Goal: Task Accomplishment & Management: Use online tool/utility

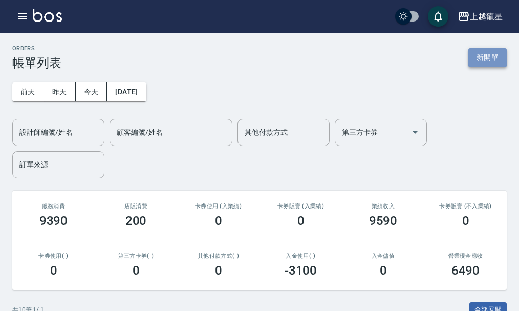
click at [472, 53] on button "新開單" at bounding box center [488, 57] width 38 height 19
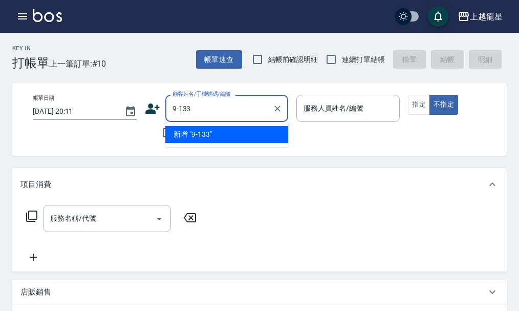
type input "9-133"
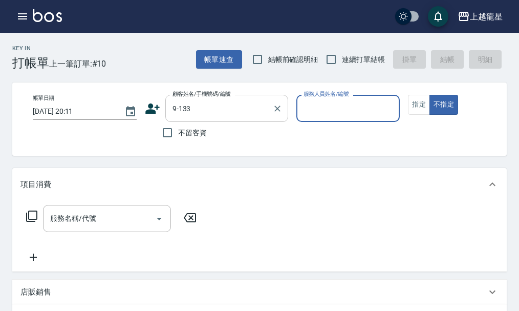
click at [430, 95] on button "不指定" at bounding box center [444, 105] width 29 height 20
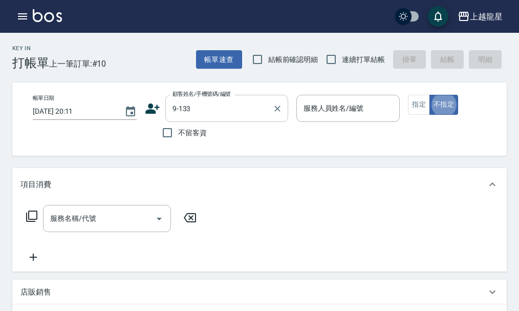
type button "false"
type input "[PERSON_NAME]/0931044608/9-133"
type input "馨華-6"
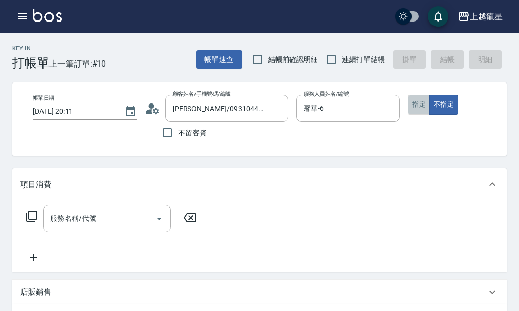
click at [425, 105] on button "指定" at bounding box center [419, 105] width 22 height 20
click at [109, 243] on div "服務名稱/代號 服務名稱/代號" at bounding box center [111, 234] width 182 height 58
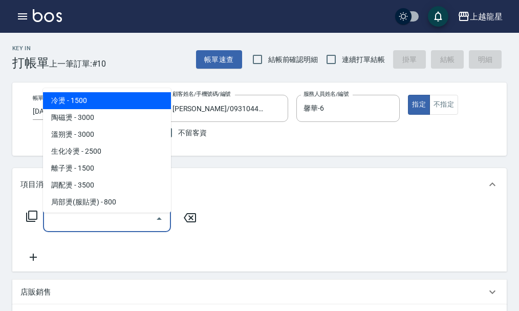
click at [109, 227] on input "服務名稱/代號" at bounding box center [99, 219] width 103 height 18
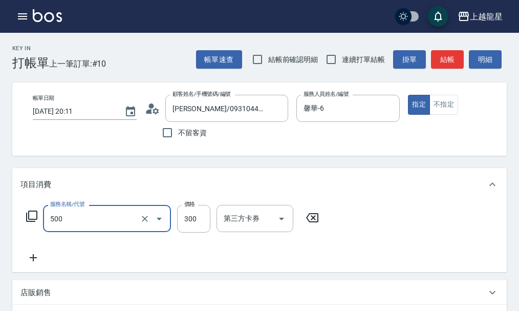
type input "一般洗髮(500)"
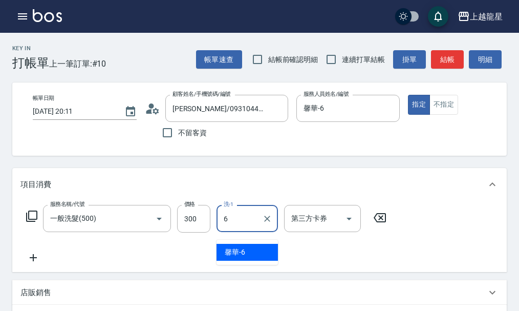
type input "馨華-6"
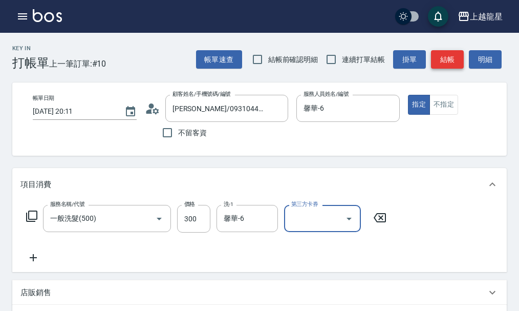
click at [446, 61] on button "結帳" at bounding box center [447, 59] width 33 height 19
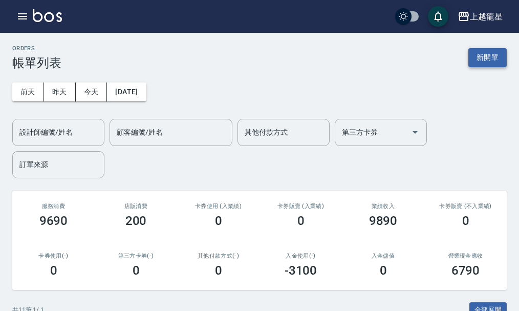
click at [502, 67] on button "新開單" at bounding box center [488, 57] width 38 height 19
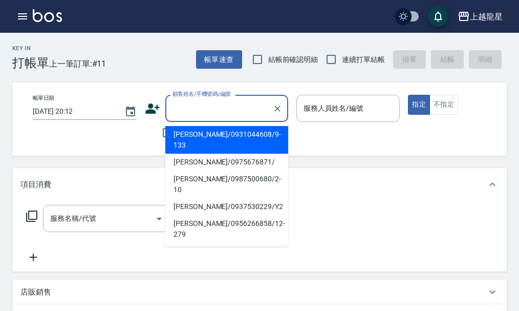
click at [197, 106] on input "顧客姓名/手機號碼/編號" at bounding box center [219, 108] width 98 height 18
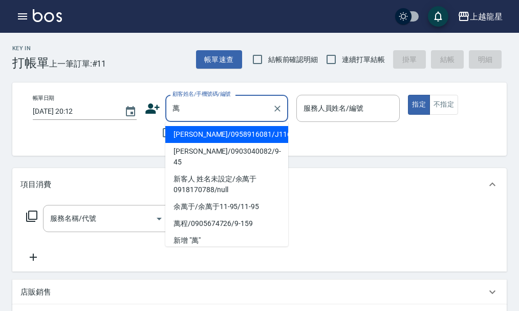
click at [222, 133] on li "[PERSON_NAME]/0958916081/J116" at bounding box center [226, 134] width 123 height 17
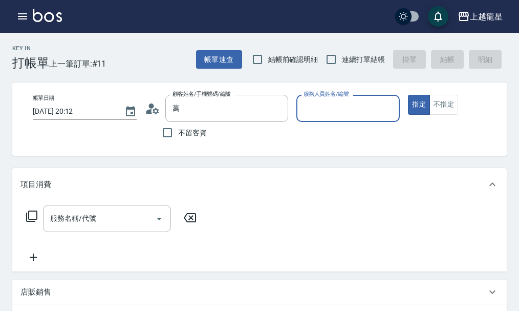
type input "[PERSON_NAME]/0958916081/J116"
click at [355, 111] on input "Alisa-10" at bounding box center [340, 108] width 79 height 18
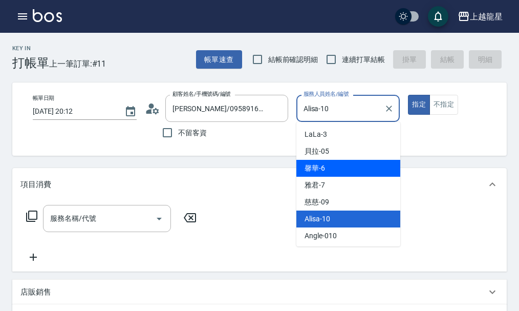
click at [329, 168] on div "馨華 -6" at bounding box center [349, 168] width 104 height 17
type input "馨華-6"
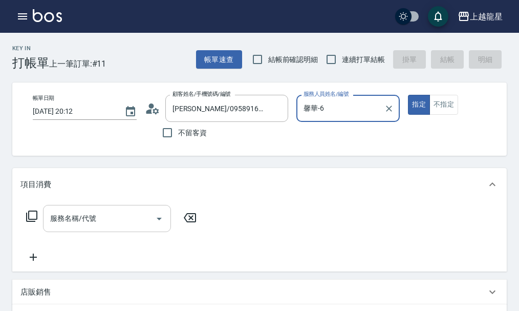
click at [134, 227] on input "服務名稱/代號" at bounding box center [99, 219] width 103 height 18
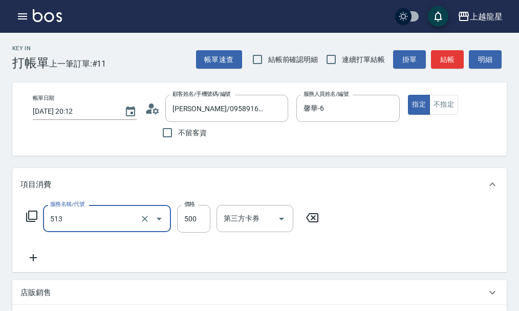
type input "SPA健康洗(513)"
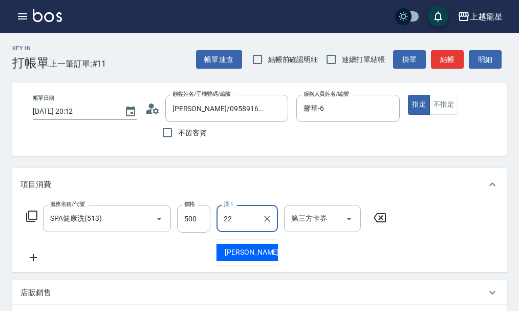
type input "[PERSON_NAME]-22"
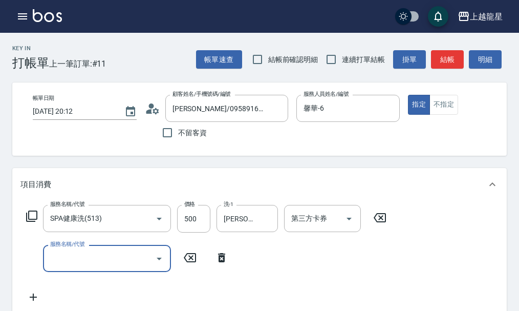
click at [30, 222] on icon at bounding box center [32, 216] width 12 height 12
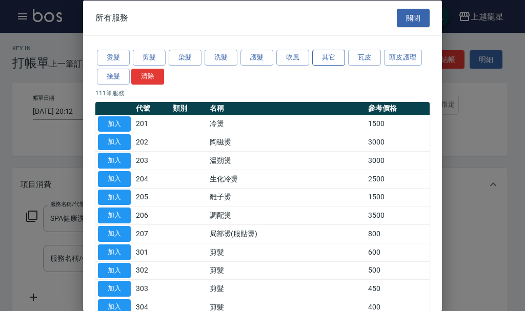
click at [334, 54] on button "其它" at bounding box center [328, 58] width 33 height 16
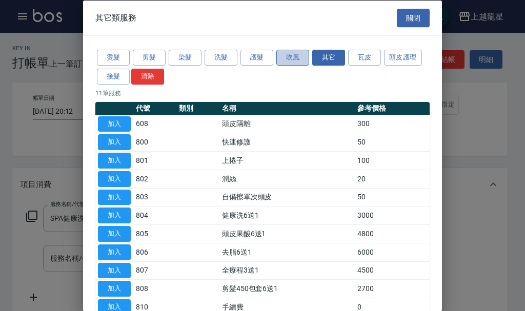
click at [288, 59] on button "吹風" at bounding box center [292, 58] width 33 height 16
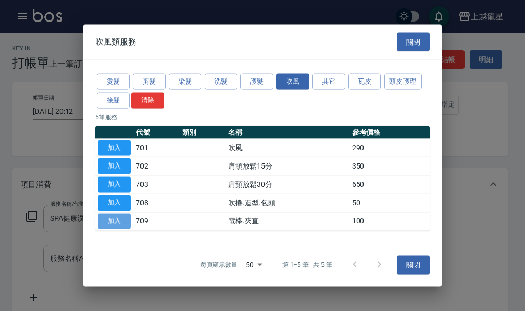
click at [115, 223] on button "加入" at bounding box center [114, 221] width 33 height 16
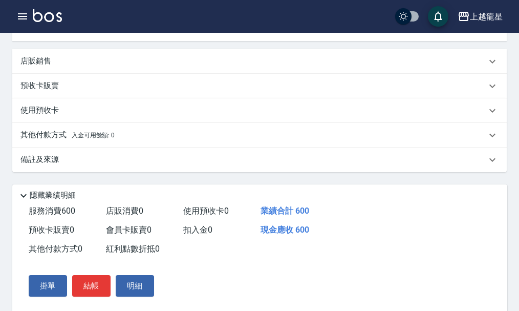
scroll to position [350, 0]
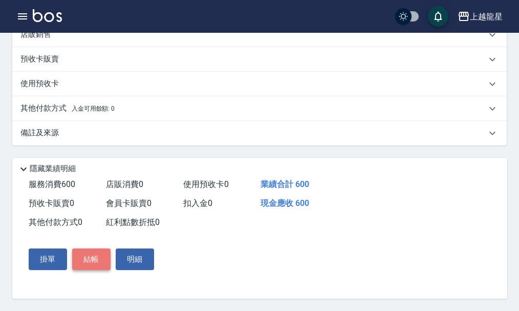
click at [100, 254] on button "結帳" at bounding box center [91, 259] width 38 height 22
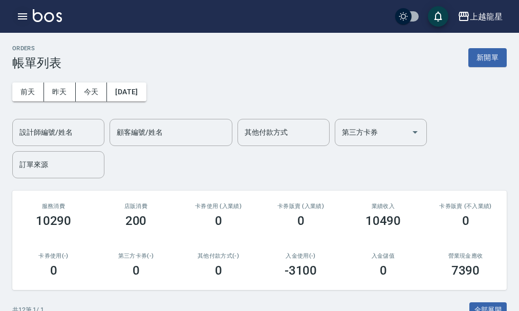
click at [26, 12] on icon "button" at bounding box center [22, 16] width 12 height 12
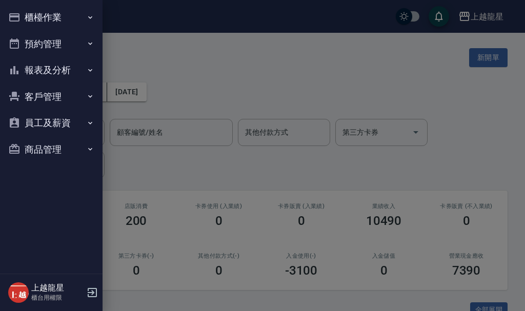
click at [235, 43] on div at bounding box center [262, 155] width 525 height 311
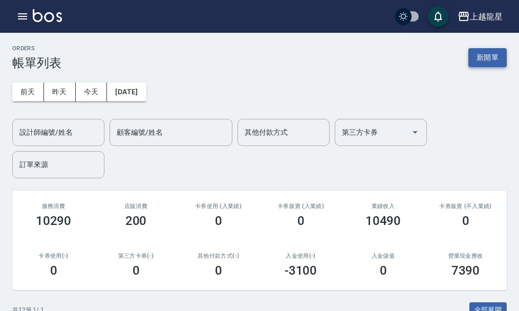
click at [494, 53] on button "新開單" at bounding box center [488, 57] width 38 height 19
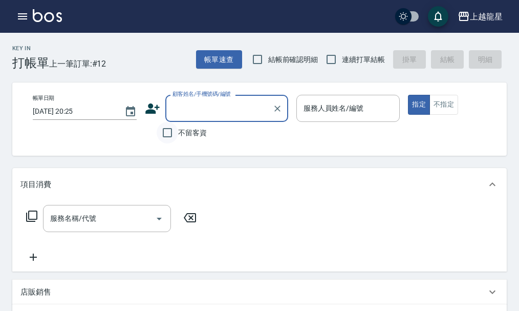
click at [169, 137] on input "不留客資" at bounding box center [168, 133] width 22 height 22
checkbox input "true"
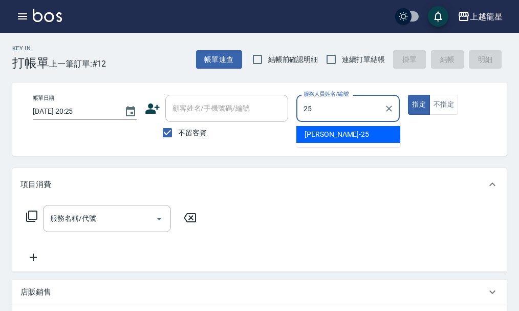
click at [340, 134] on div "淑雲 -25" at bounding box center [349, 134] width 104 height 17
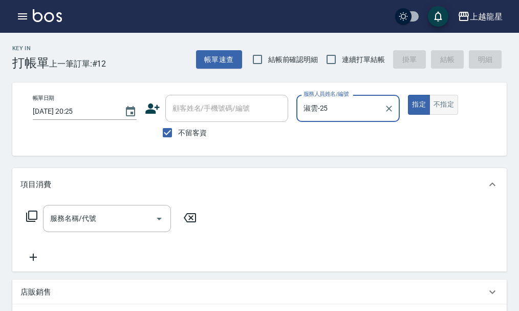
type input "淑雲-25"
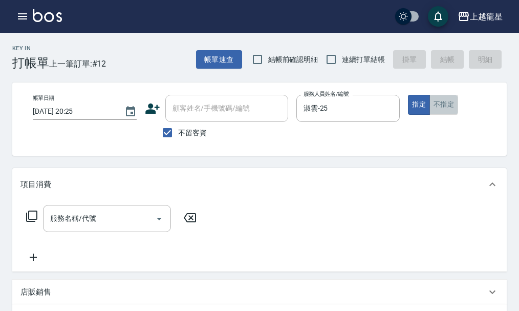
click at [453, 110] on button "不指定" at bounding box center [444, 105] width 29 height 20
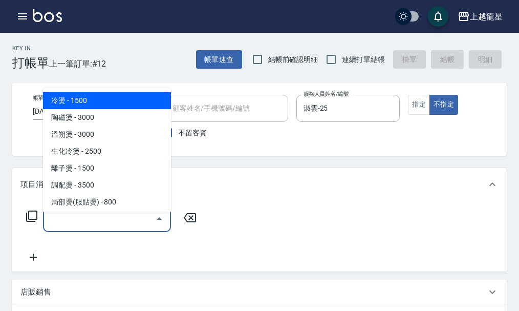
click at [113, 227] on input "服務名稱/代號" at bounding box center [99, 219] width 103 height 18
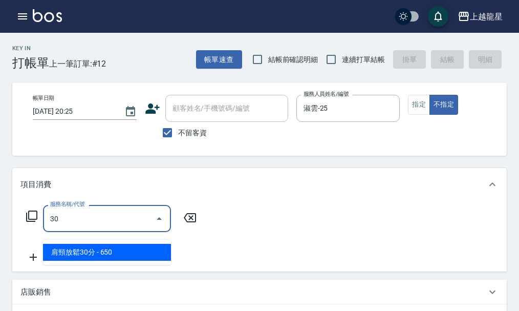
type input "302"
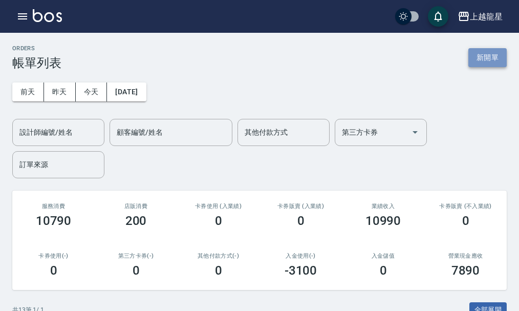
click at [489, 52] on button "新開單" at bounding box center [488, 57] width 38 height 19
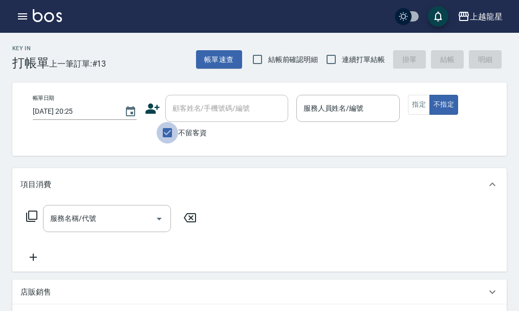
click at [169, 135] on input "不留客資" at bounding box center [168, 133] width 22 height 22
checkbox input "false"
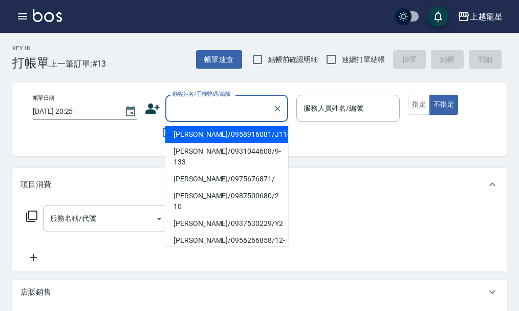
click at [181, 112] on input "顧客姓名/手機號碼/編號" at bounding box center [219, 108] width 98 height 18
type input "ㄗ"
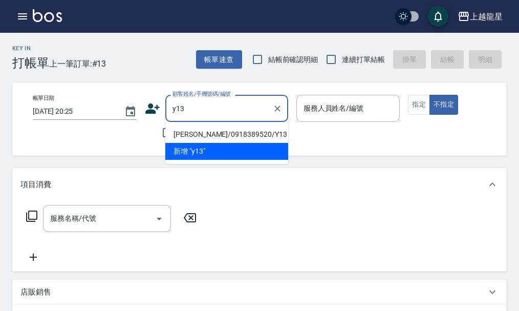
click at [197, 137] on li "[PERSON_NAME]/0918389520/Y13" at bounding box center [226, 134] width 123 height 17
type input "[PERSON_NAME]/0918389520/Y13"
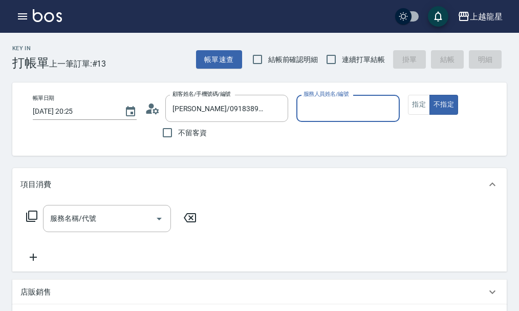
type input "淑雲-25"
click at [423, 108] on button "指定" at bounding box center [419, 105] width 22 height 20
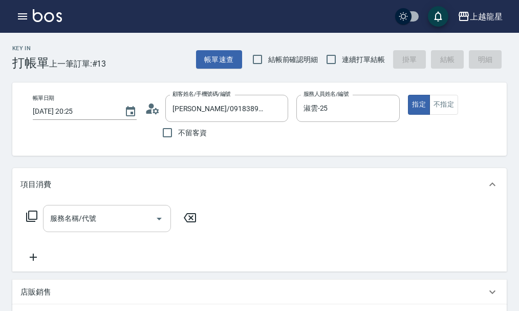
click at [122, 227] on input "服務名稱/代號" at bounding box center [99, 219] width 103 height 18
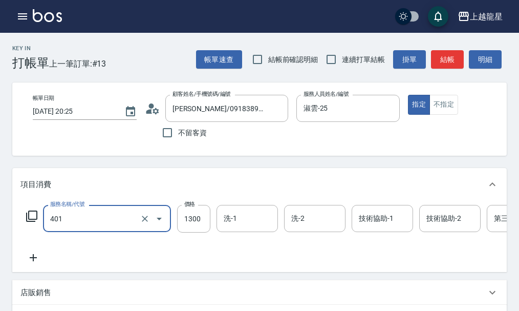
type input "染髮根3公分內(401)"
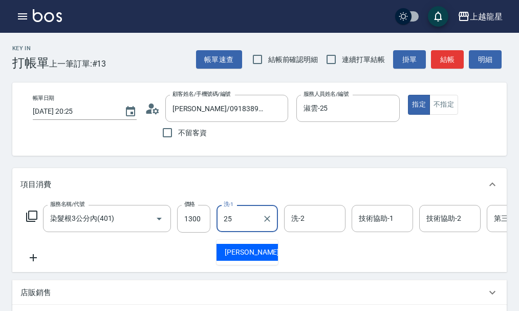
type input "淑雲-25"
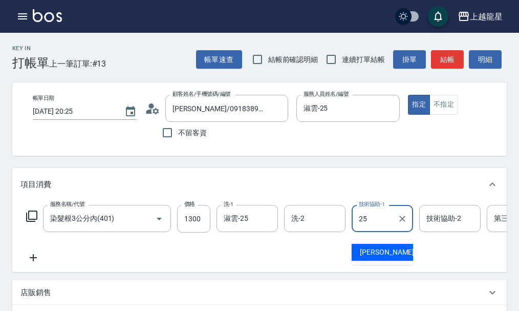
type input "淑雲-25"
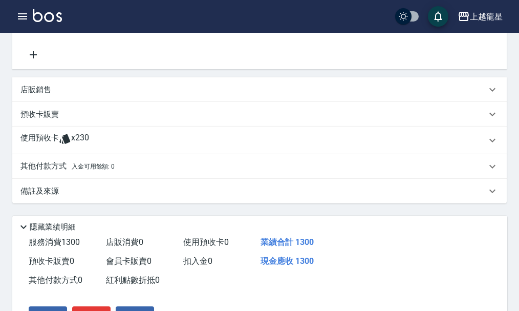
scroll to position [205, 0]
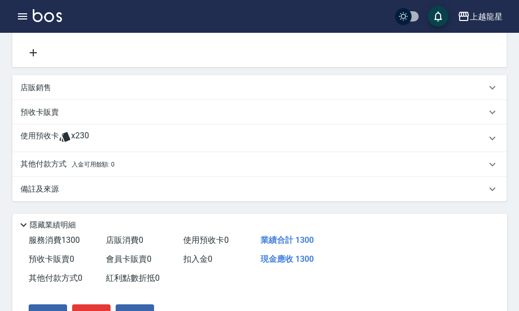
click at [30, 93] on p "店販銷售" at bounding box center [35, 87] width 31 height 11
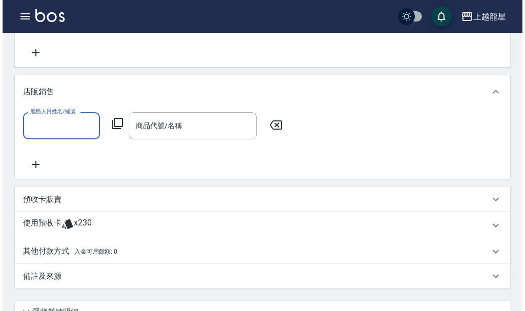
scroll to position [0, 0]
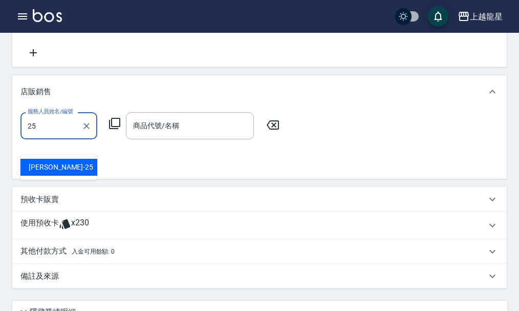
click at [93, 169] on div "淑雲 -25" at bounding box center [58, 167] width 77 height 17
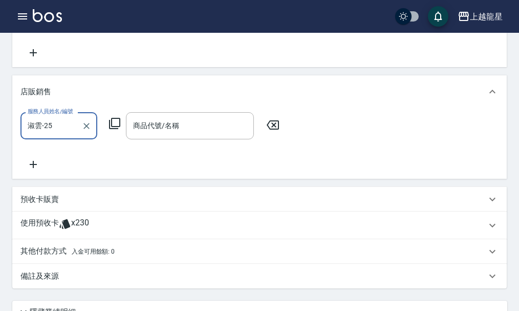
type input "淑雲-25"
click at [113, 130] on icon at bounding box center [115, 123] width 12 height 12
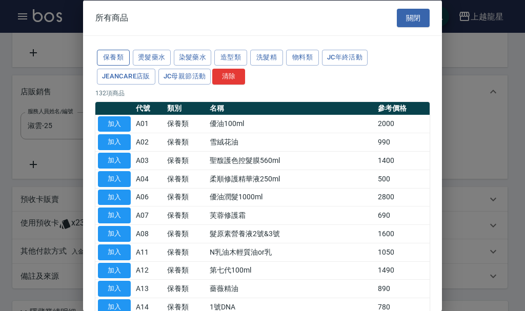
click at [111, 54] on button "保養類" at bounding box center [113, 58] width 33 height 16
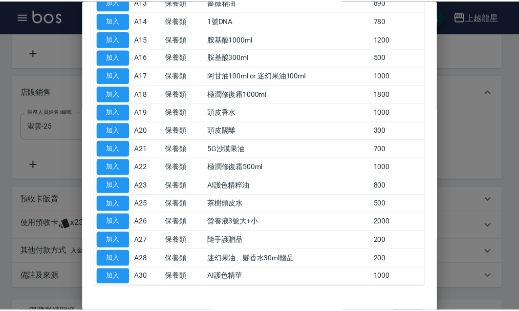
scroll to position [307, 0]
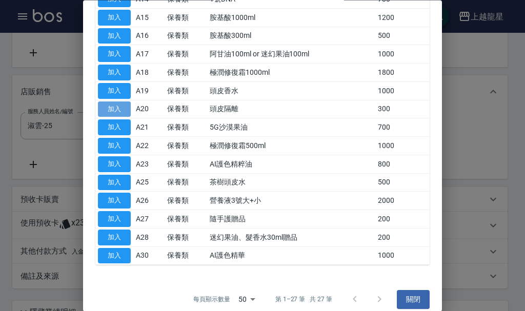
click at [120, 106] on button "加入" at bounding box center [114, 109] width 33 height 16
type input "頭皮隔離"
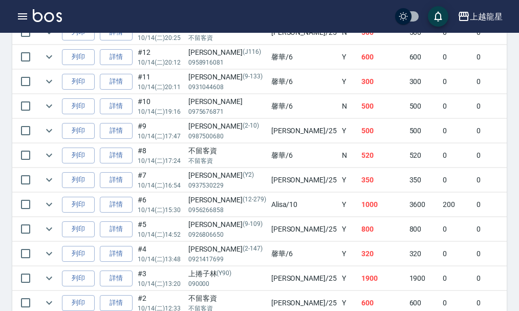
scroll to position [198, 0]
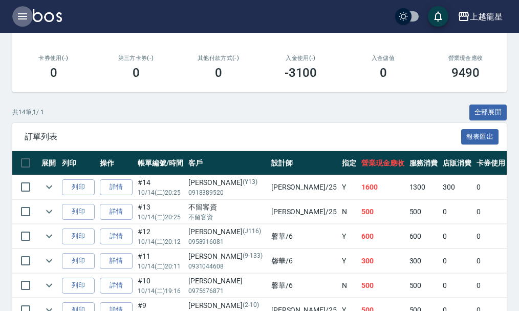
click at [20, 18] on icon "button" at bounding box center [22, 16] width 12 height 12
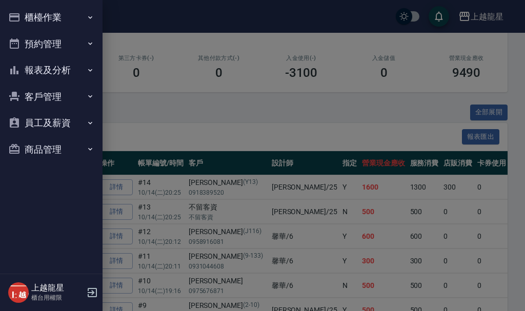
click at [213, 86] on div at bounding box center [262, 155] width 525 height 311
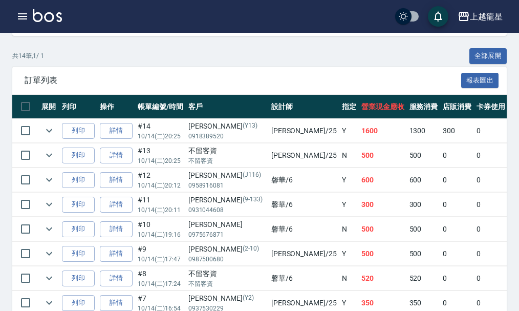
scroll to position [351, 0]
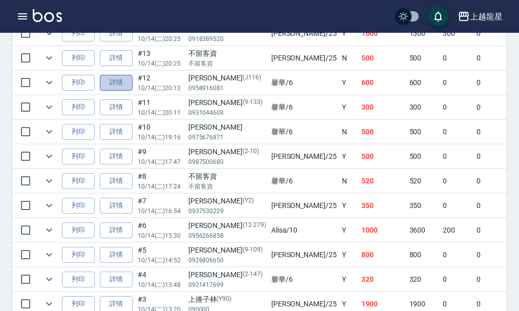
click at [120, 82] on link "詳情" at bounding box center [116, 83] width 33 height 16
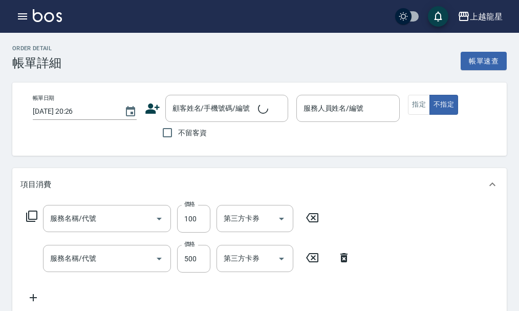
type input "[DATE] 20:12"
type input "馨華-6"
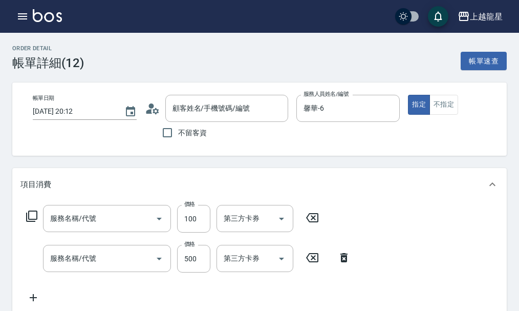
type input "電棒.夾直(709)"
type input "SPA健康洗(513)"
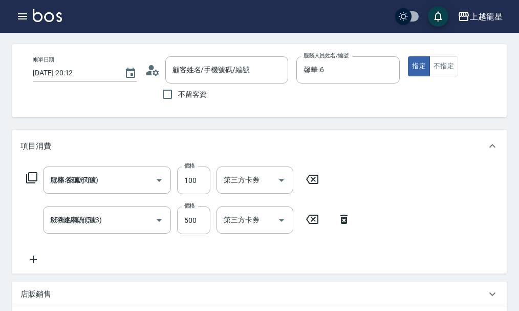
type input "[PERSON_NAME]/0958916081/J116"
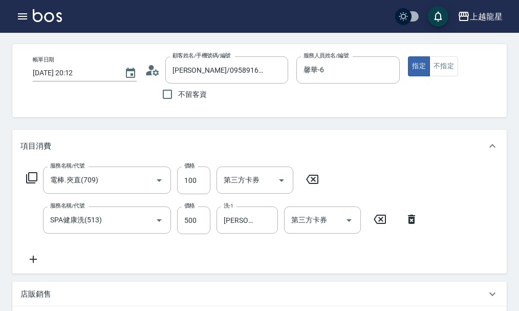
scroll to position [51, 0]
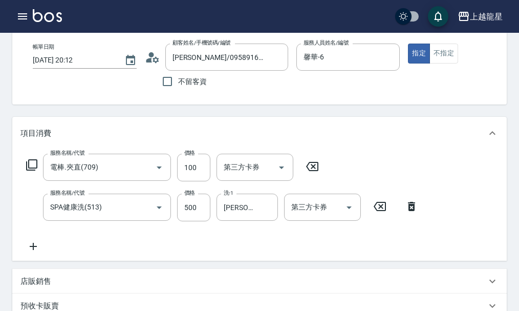
click at [313, 173] on icon at bounding box center [313, 166] width 26 height 12
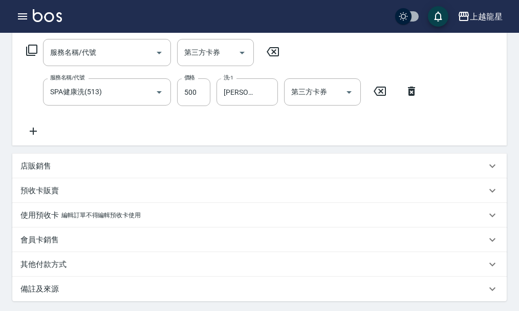
scroll to position [275, 0]
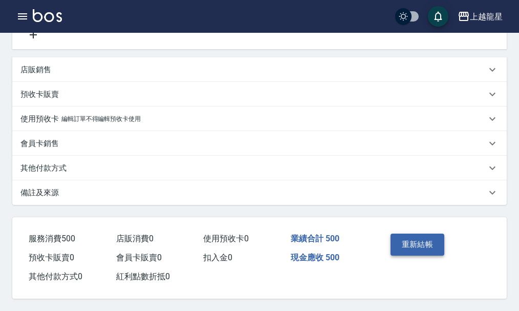
click at [404, 236] on button "重新結帳" at bounding box center [418, 245] width 54 height 22
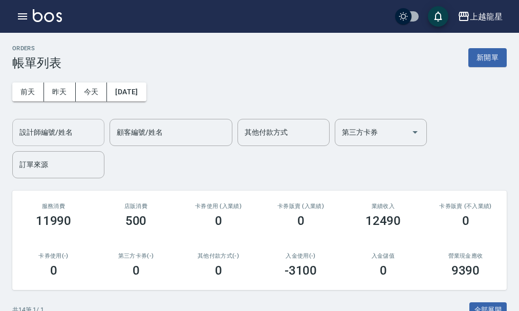
click at [55, 136] on input "設計師編號/姓名" at bounding box center [58, 132] width 83 height 18
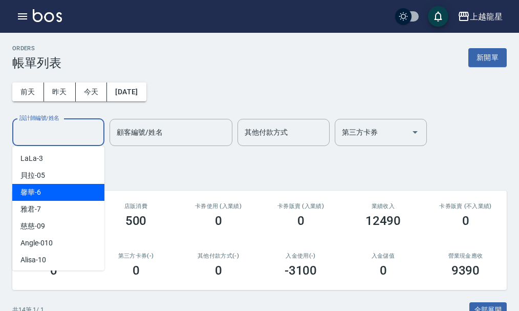
click at [48, 192] on div "馨華 -6" at bounding box center [58, 192] width 92 height 17
type input "馨華-6"
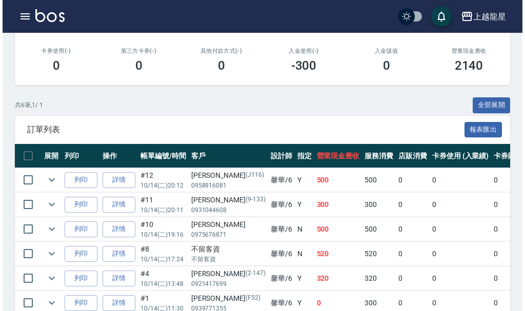
scroll to position [256, 0]
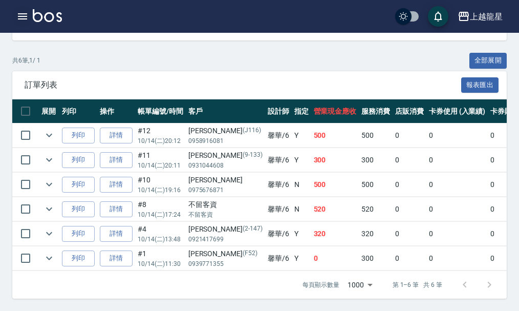
click at [24, 15] on icon "button" at bounding box center [22, 16] width 12 height 12
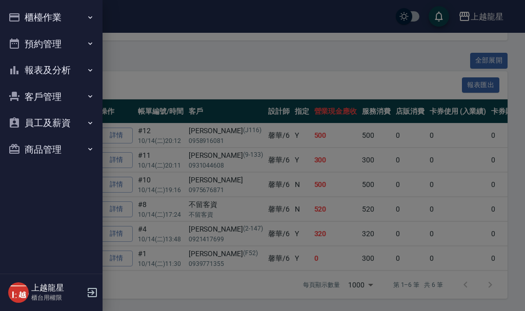
click at [55, 69] on button "報表及分析" at bounding box center [51, 70] width 94 height 27
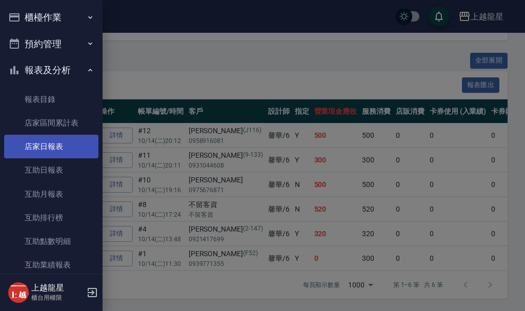
click at [52, 150] on link "店家日報表" at bounding box center [51, 147] width 94 height 24
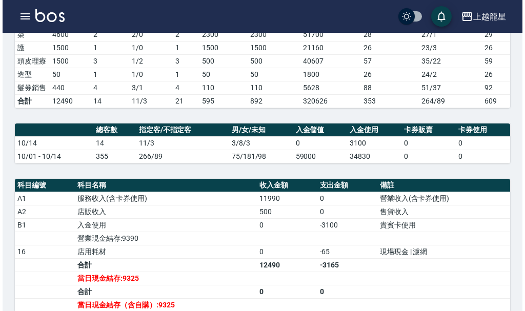
scroll to position [307, 0]
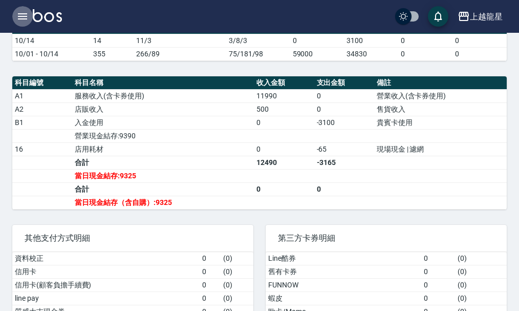
click at [23, 18] on icon "button" at bounding box center [22, 16] width 12 height 12
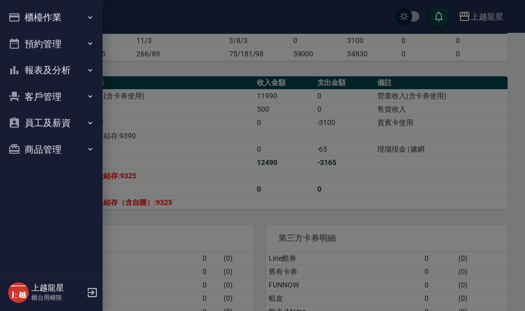
click at [56, 18] on button "櫃檯作業" at bounding box center [51, 17] width 94 height 27
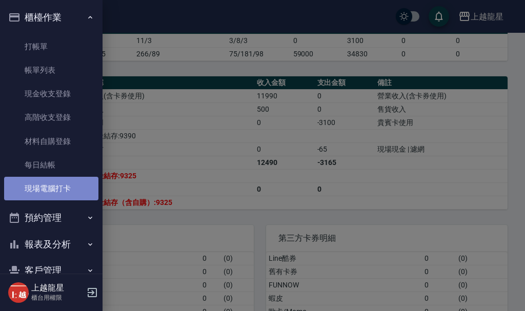
click at [60, 179] on link "現場電腦打卡" at bounding box center [51, 189] width 94 height 24
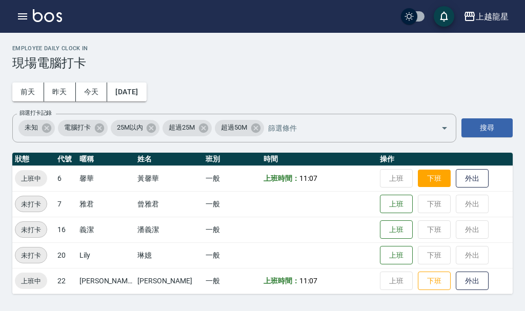
click at [419, 180] on button "下班" at bounding box center [434, 179] width 33 height 18
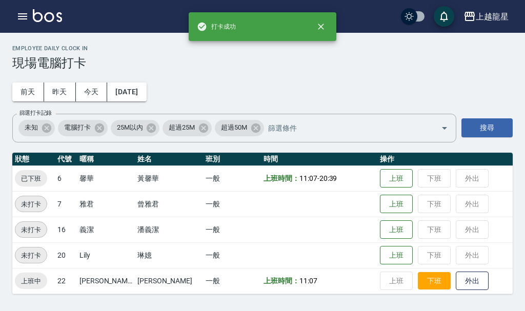
click at [418, 282] on button "下班" at bounding box center [434, 281] width 33 height 18
